Goal: Information Seeking & Learning: Stay updated

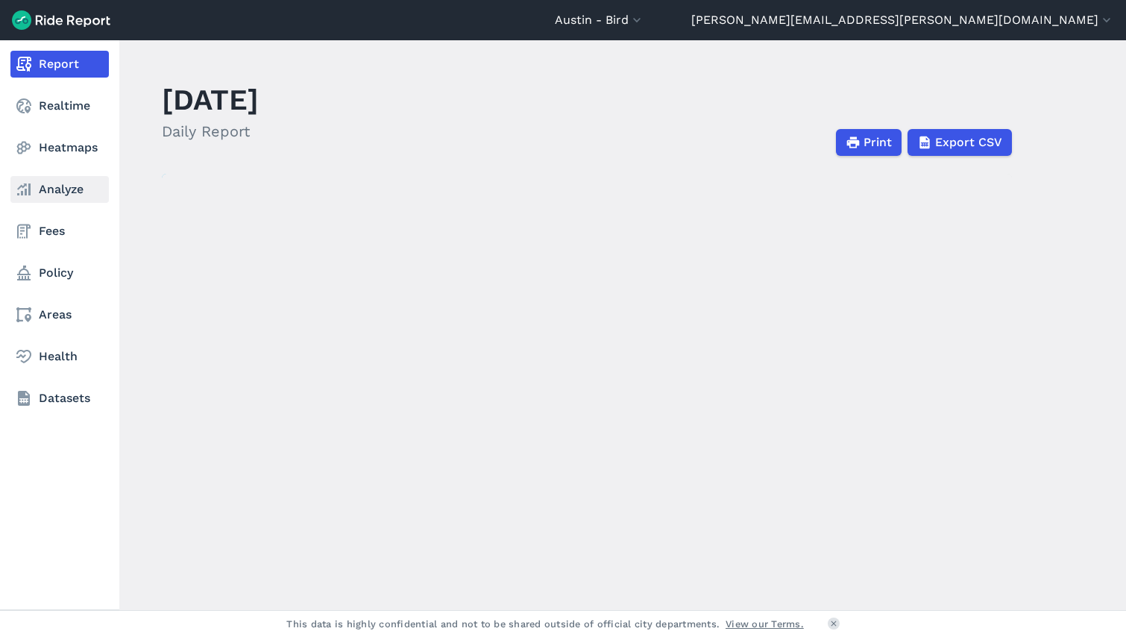
click at [69, 179] on link "Analyze" at bounding box center [59, 189] width 98 height 27
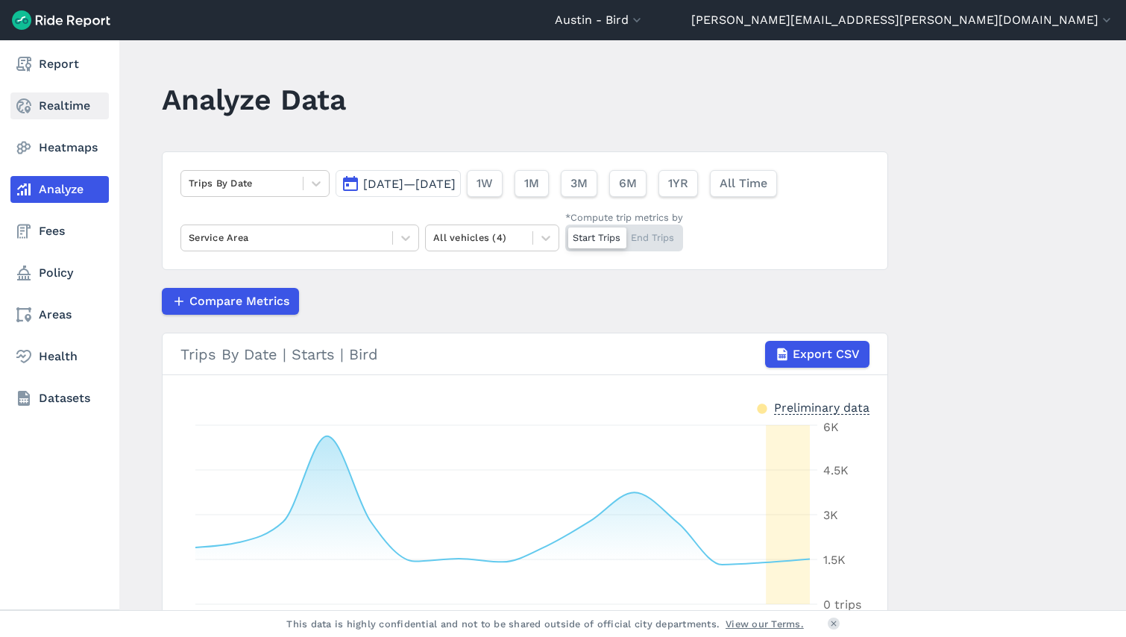
click at [54, 104] on link "Realtime" at bounding box center [59, 105] width 98 height 27
